Goal: Find specific page/section: Find specific page/section

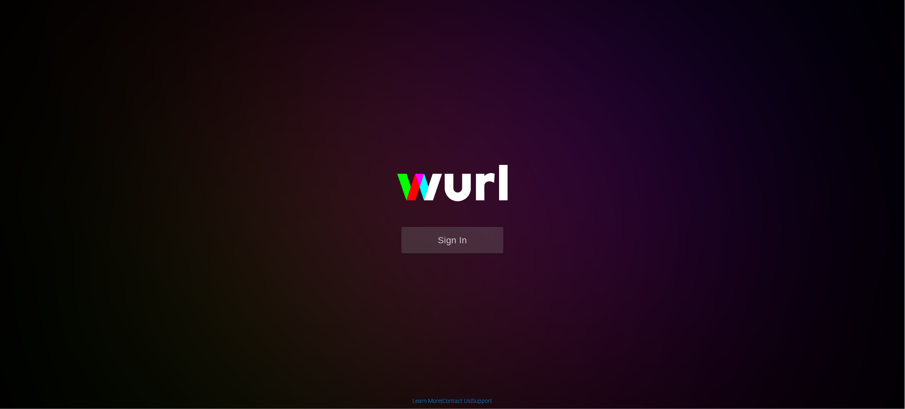
click at [463, 240] on button "Sign In" at bounding box center [452, 240] width 102 height 27
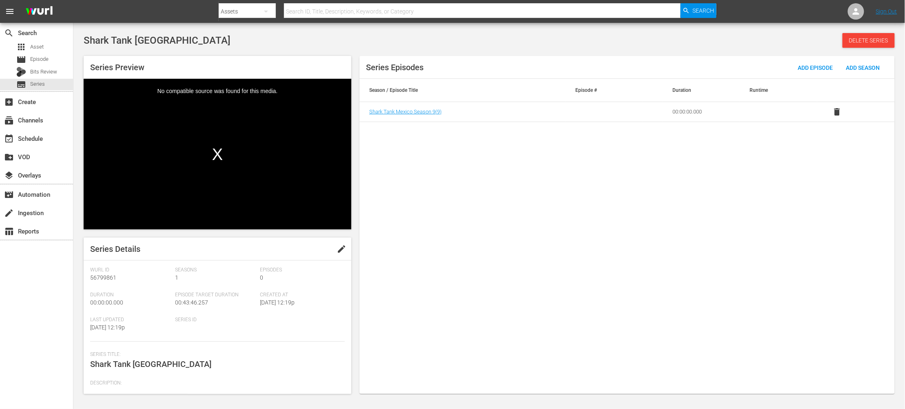
click at [524, 276] on div "Series Episodes Add Episode Add Season Season / Episode Title Episode # Duratio…" at bounding box center [626, 225] width 535 height 338
click at [420, 110] on span "Shark Tank Mexico Season 9 ( 9 )" at bounding box center [405, 112] width 72 height 6
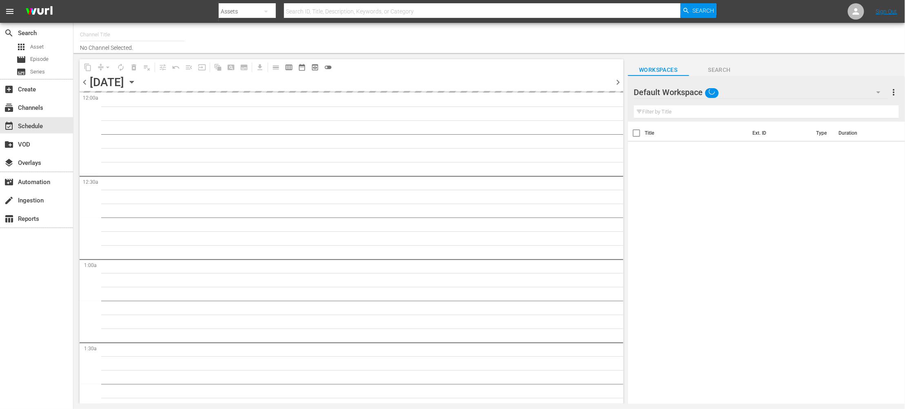
type input "Sony One Shark Tank MX (1000)"
click at [310, 12] on input "text" at bounding box center [482, 12] width 396 height 20
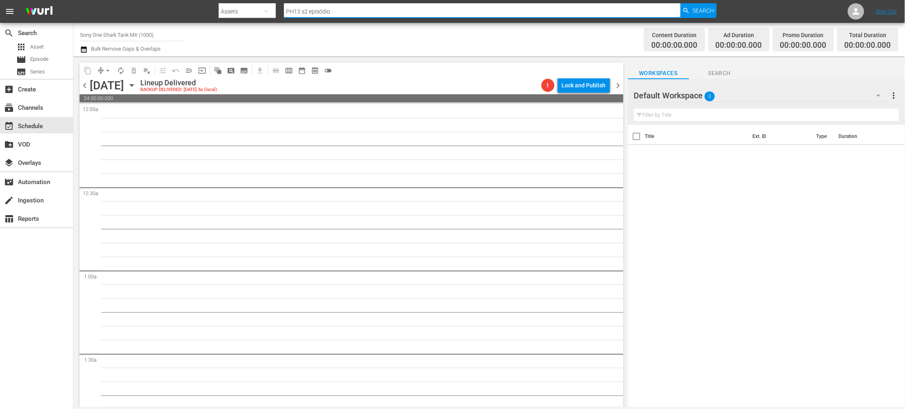
type input "PH13 s2 episódio 2"
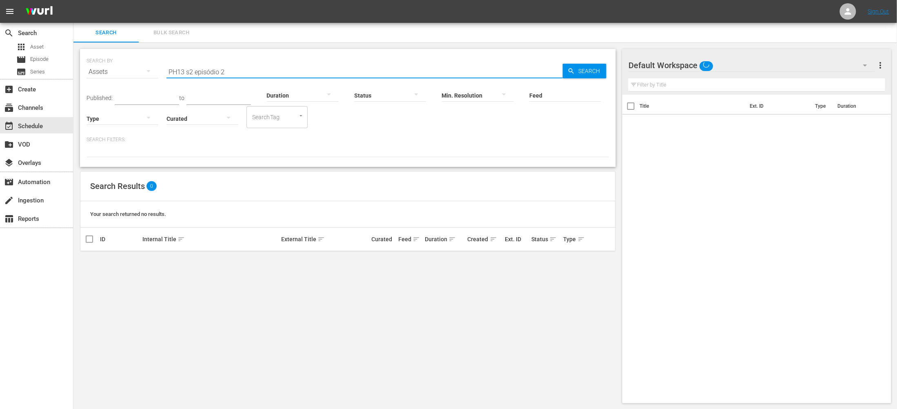
drag, startPoint x: 236, startPoint y: 71, endPoint x: 159, endPoint y: 70, distance: 76.7
click at [159, 70] on div "SEARCH BY Search By Assets Search ID, Title, Description, Keywords, or Category…" at bounding box center [347, 66] width 523 height 29
click at [121, 71] on div "Assets" at bounding box center [122, 71] width 72 height 23
click at [115, 130] on div "Episodes" at bounding box center [112, 126] width 33 height 13
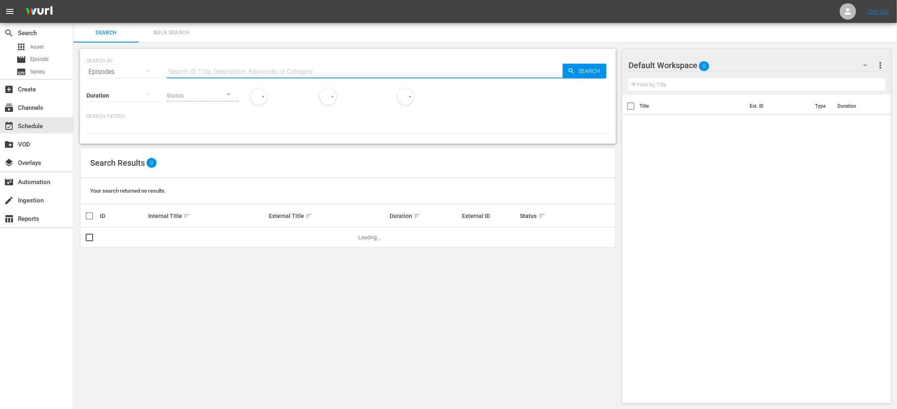
click at [305, 75] on input "text" at bounding box center [364, 72] width 396 height 20
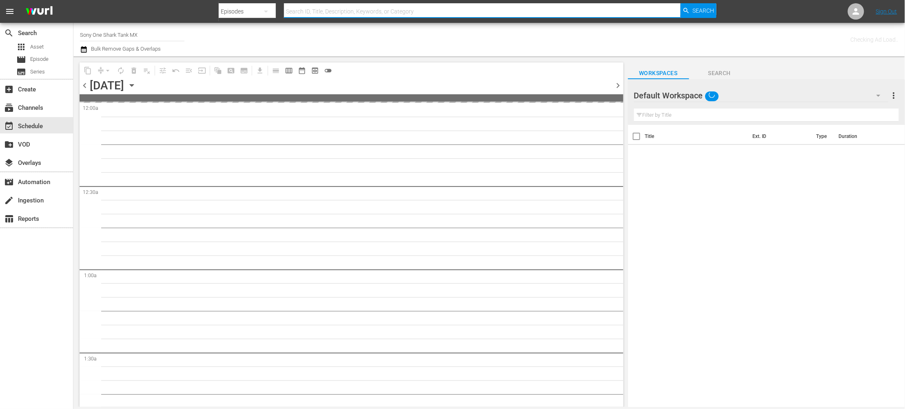
click at [307, 14] on input "text" at bounding box center [482, 12] width 396 height 20
click at [49, 61] on div "movie Episode" at bounding box center [36, 59] width 73 height 11
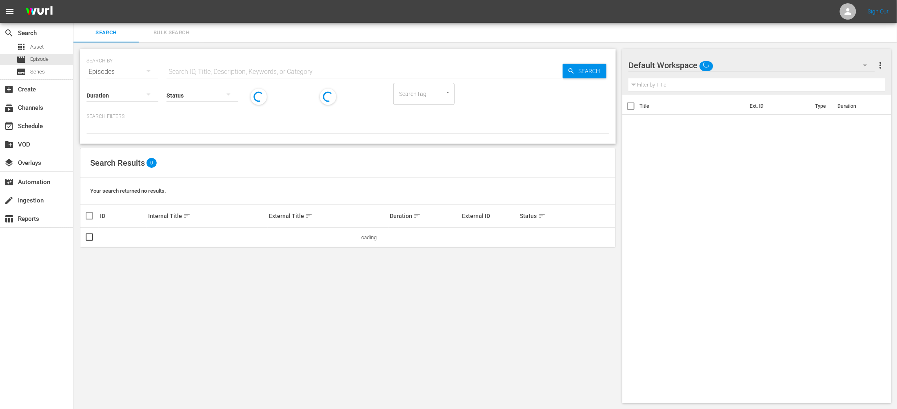
click at [257, 72] on input "text" at bounding box center [364, 72] width 396 height 20
type input "PH13 s2 episódio 2"
click at [589, 73] on span "Search" at bounding box center [590, 71] width 31 height 15
click at [355, 332] on div "SEARCH BY Search By Episodes Search ID, Title, Description, Keywords, or Catego…" at bounding box center [347, 225] width 549 height 367
click at [254, 168] on div "Search Results 56,857" at bounding box center [347, 163] width 535 height 30
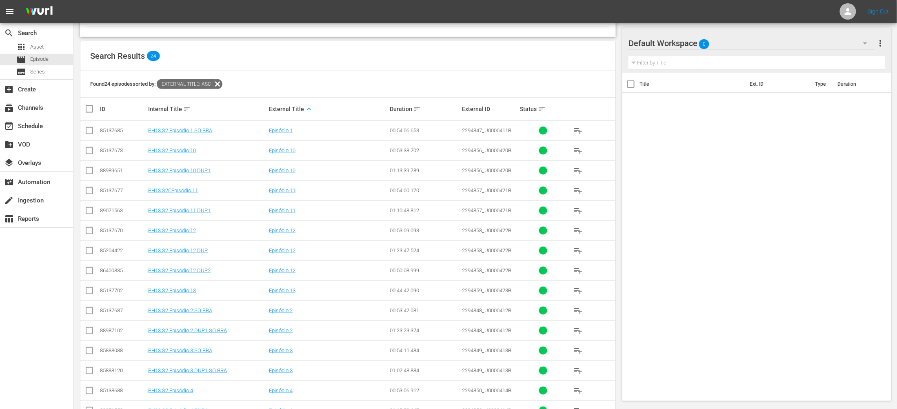
scroll to position [208, 0]
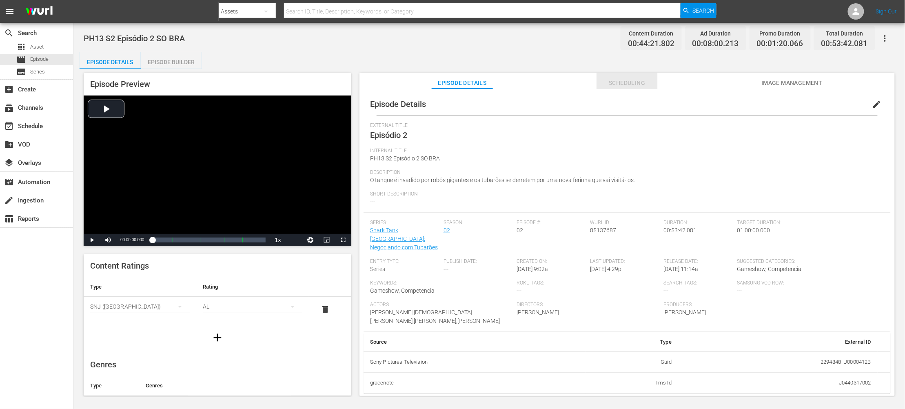
click at [632, 85] on span "Scheduling" at bounding box center [626, 83] width 61 height 10
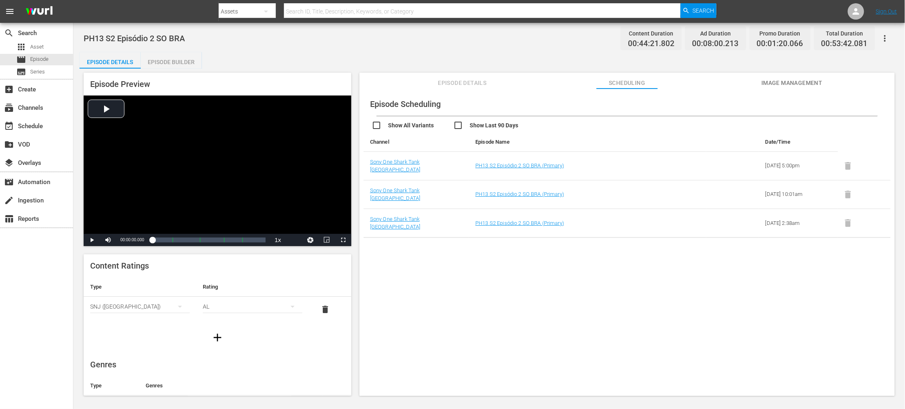
click at [454, 85] on span "Episode Details" at bounding box center [462, 83] width 61 height 10
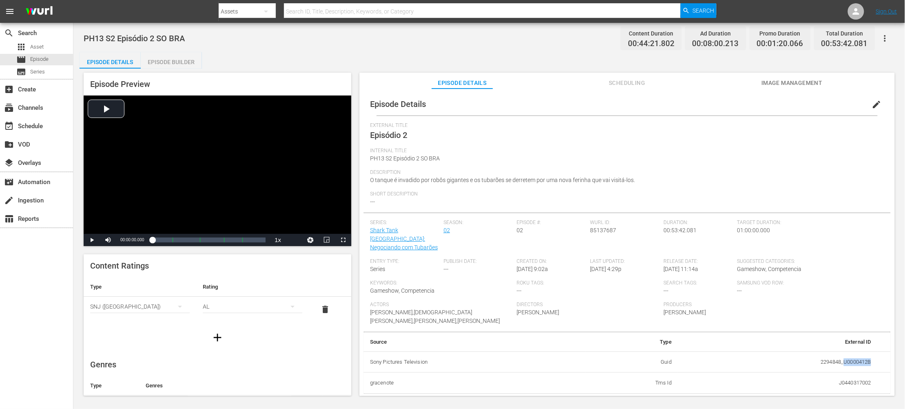
drag, startPoint x: 839, startPoint y: 353, endPoint x: 878, endPoint y: 354, distance: 39.2
click at [678, 306] on tr "Sony Pictures Television Guid 2294848_U0000412B" at bounding box center [626, 361] width 527 height 21
click at [625, 79] on span "Scheduling" at bounding box center [626, 83] width 61 height 10
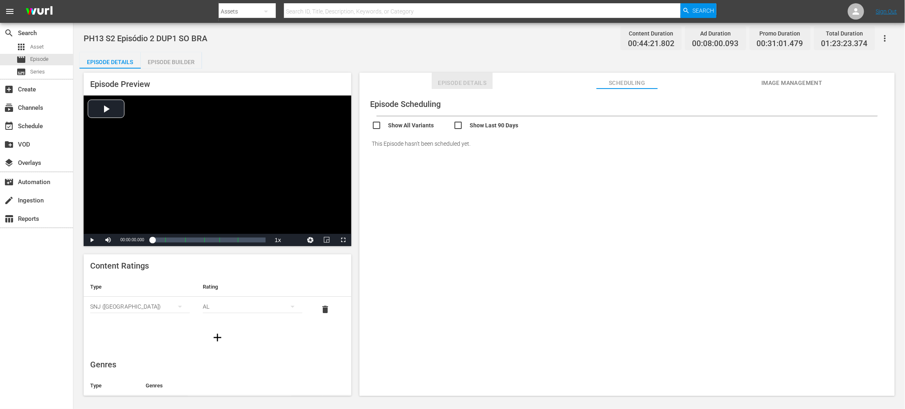
click at [449, 88] on button "Episode Details" at bounding box center [462, 81] width 61 height 16
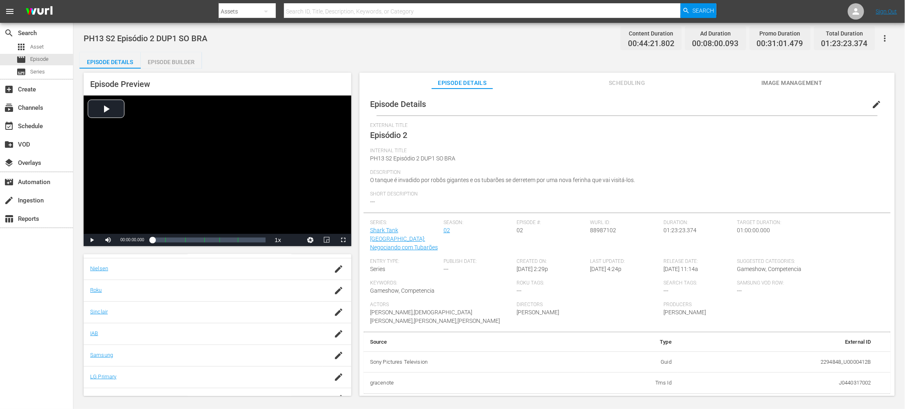
scroll to position [151, 0]
